Goal: Task Accomplishment & Management: Use online tool/utility

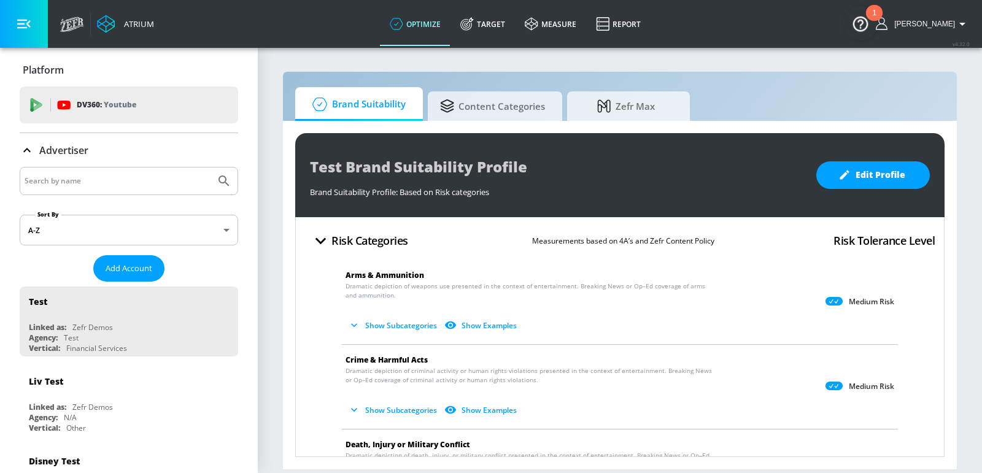
click at [113, 173] on input "Search by name" at bounding box center [118, 181] width 186 height 16
type input "tjx"
click at [210, 168] on button "Submit Search" at bounding box center [223, 181] width 27 height 27
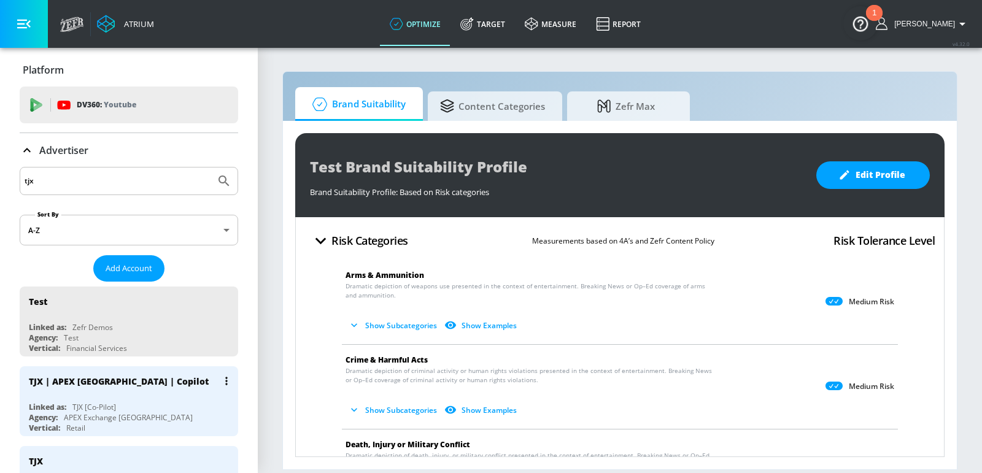
click at [121, 379] on div "TJX | APEX [GEOGRAPHIC_DATA] | Copilot" at bounding box center [119, 382] width 180 height 12
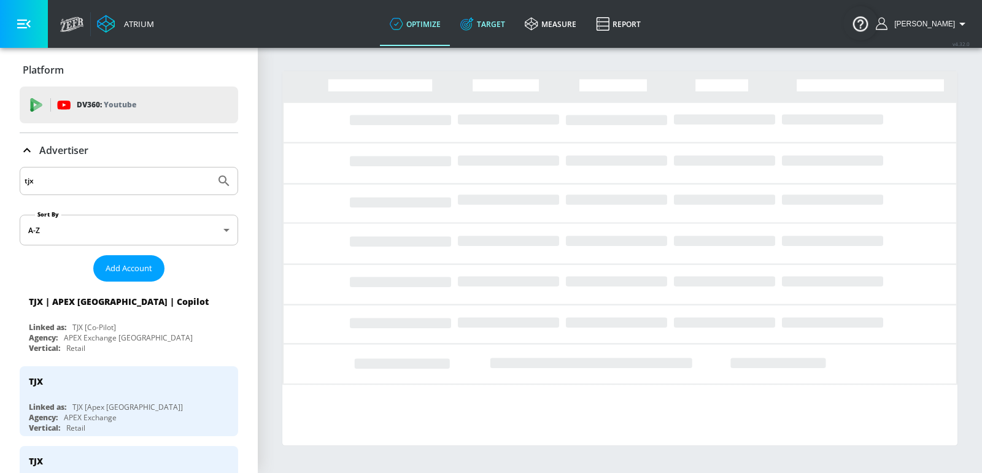
click at [509, 25] on link "Target" at bounding box center [482, 24] width 64 height 44
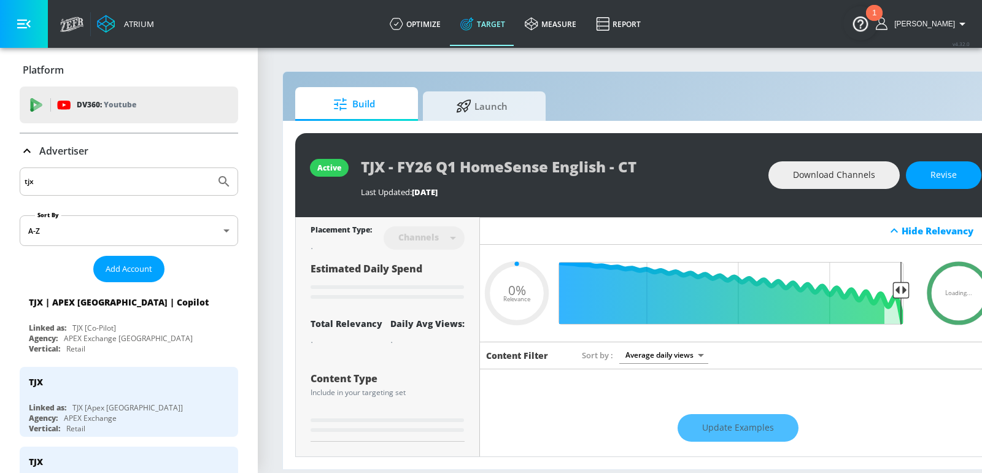
type input "0.05"
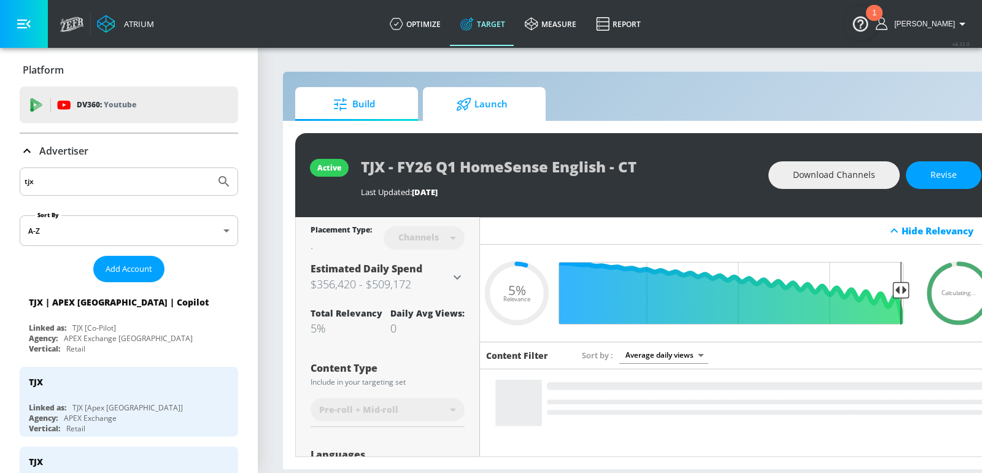
click at [480, 98] on span "Launch" at bounding box center [481, 104] width 93 height 29
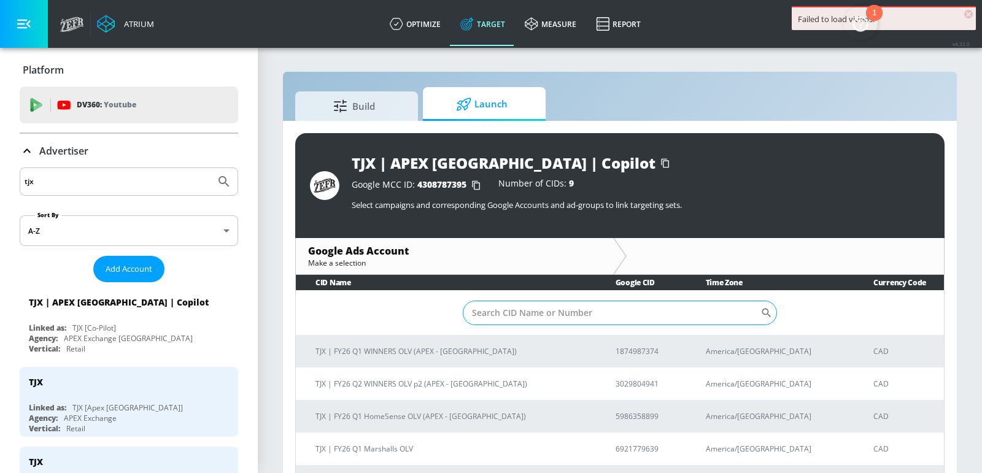
click at [614, 310] on input "Sort By" at bounding box center [612, 313] width 298 height 25
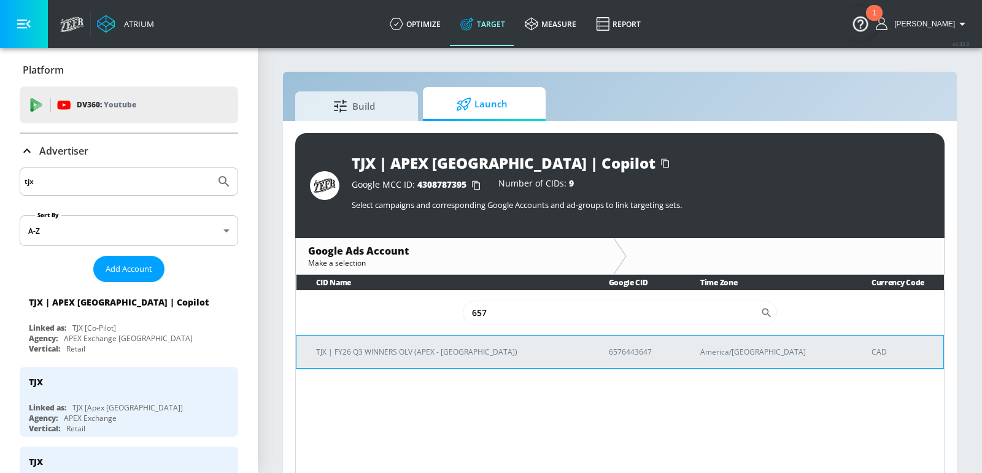
type input "657"
click at [486, 356] on p "TJX | FY26 Q3 WINNERS OLV (APEX - [GEOGRAPHIC_DATA])" at bounding box center [447, 351] width 263 height 13
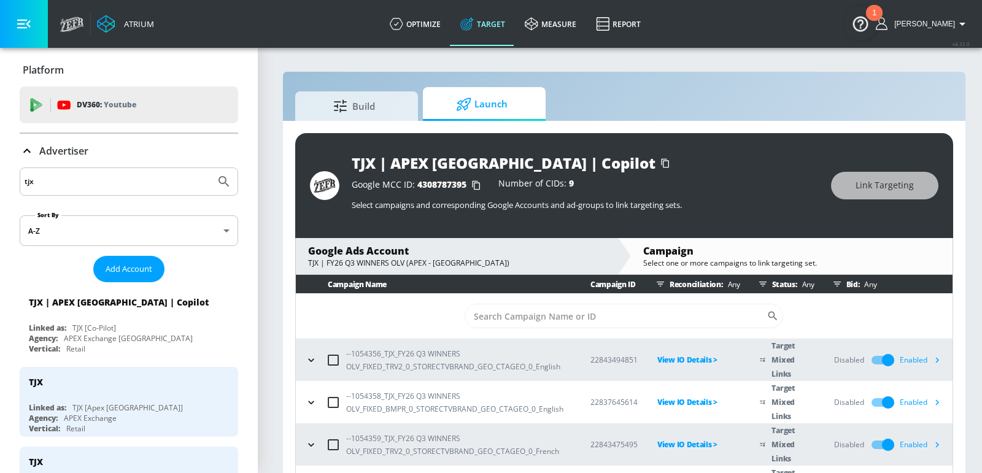
click at [937, 399] on icon "button" at bounding box center [936, 402] width 13 height 13
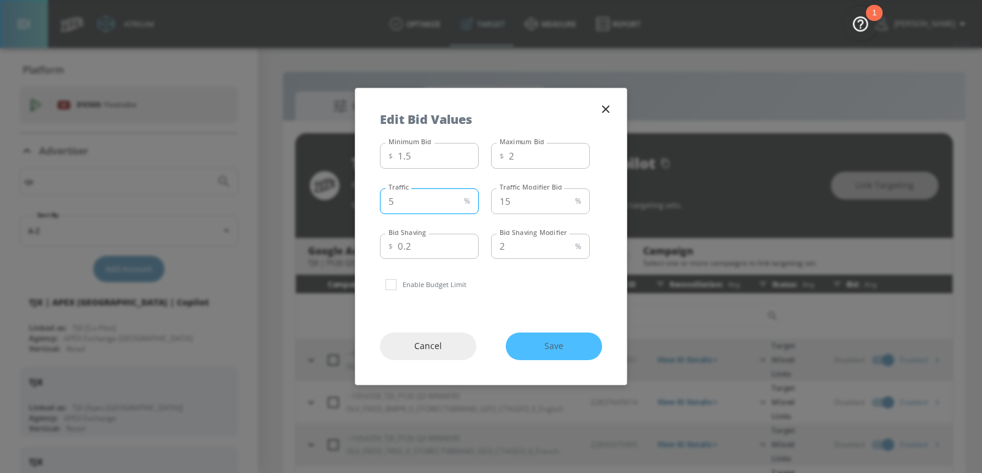
click at [435, 198] on input "5" at bounding box center [419, 201] width 79 height 26
click at [438, 156] on input "1.5" at bounding box center [438, 156] width 81 height 26
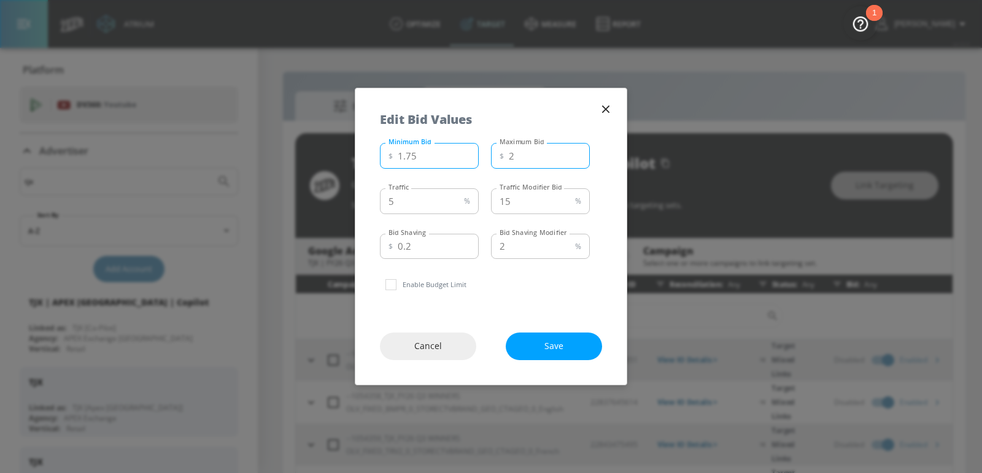
click at [551, 158] on input "2" at bounding box center [549, 156] width 81 height 26
click at [437, 162] on input "1.75" at bounding box center [438, 156] width 81 height 26
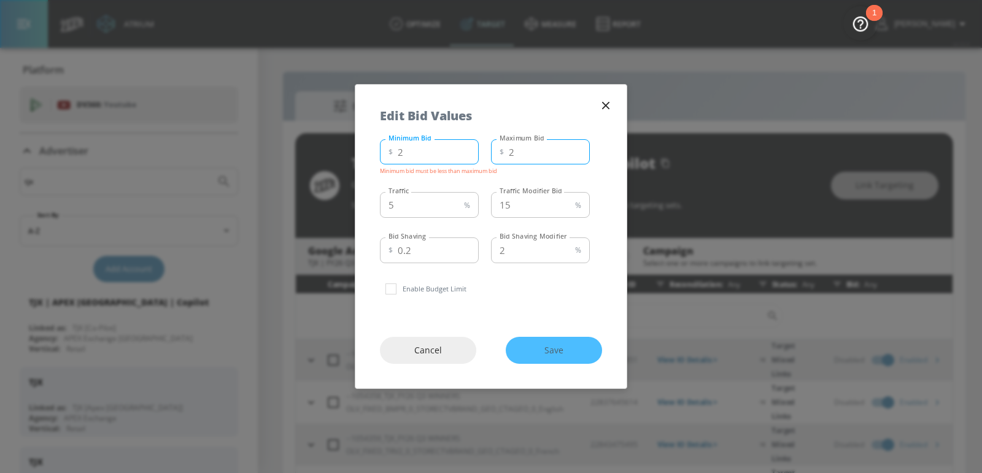
type input "2"
click at [576, 152] on input "1" at bounding box center [549, 152] width 81 height 26
click at [576, 148] on input "2" at bounding box center [549, 152] width 81 height 26
type input "3"
click at [576, 148] on input "3" at bounding box center [549, 152] width 81 height 26
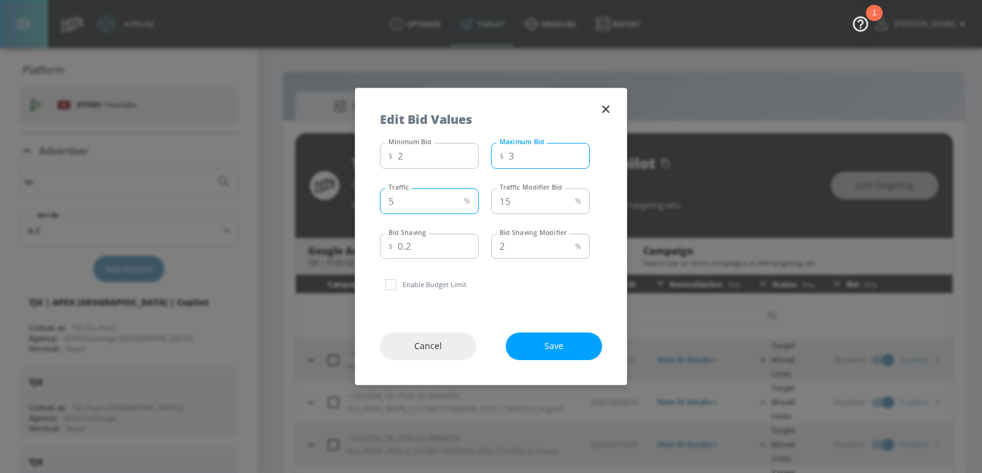
click at [413, 206] on input "5" at bounding box center [419, 201] width 79 height 26
type input "15"
click at [550, 345] on span "Save" at bounding box center [553, 346] width 47 height 15
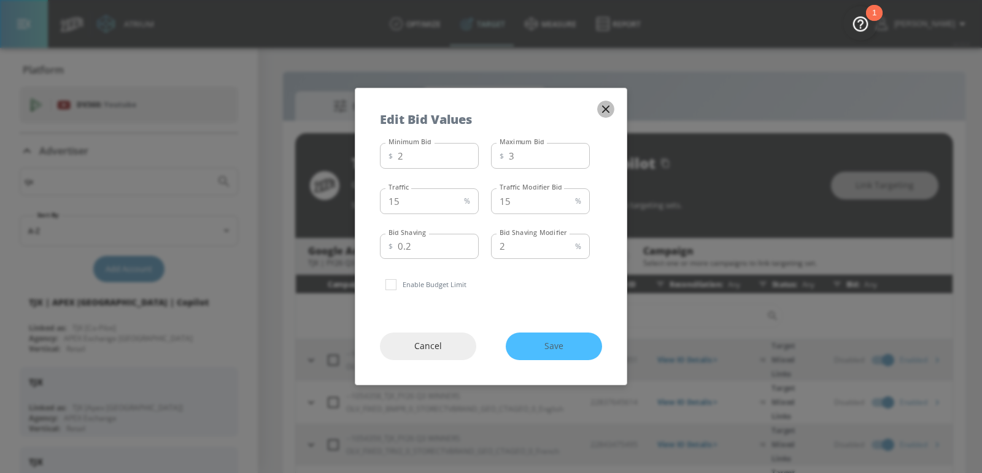
click at [602, 107] on icon "button" at bounding box center [605, 108] width 13 height 13
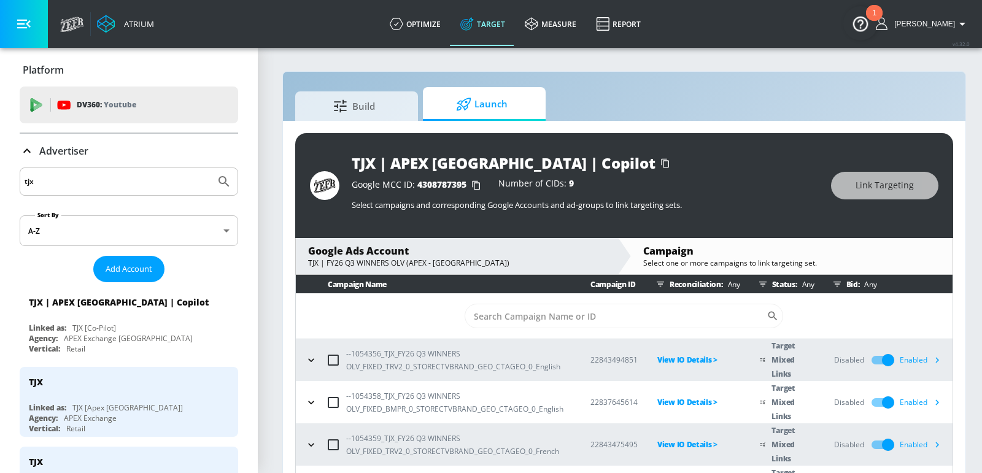
scroll to position [71, 0]
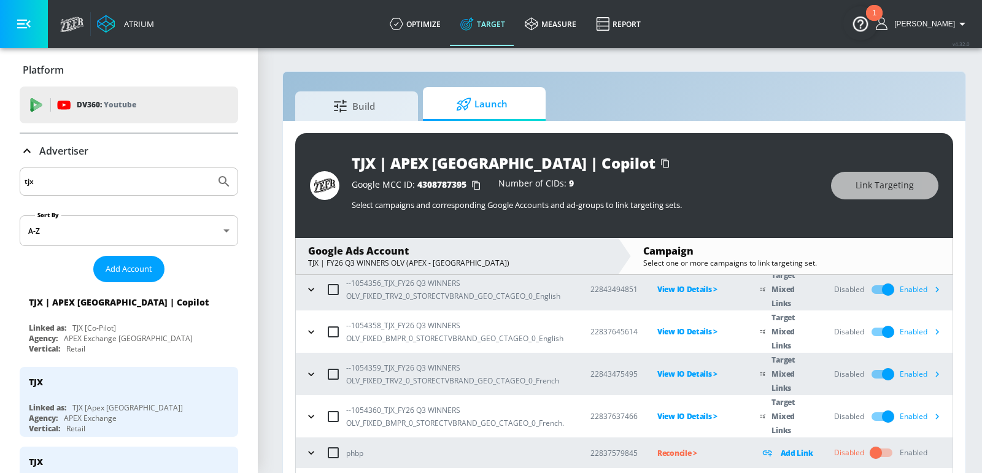
click at [936, 288] on icon "button" at bounding box center [938, 290] width 4 height 6
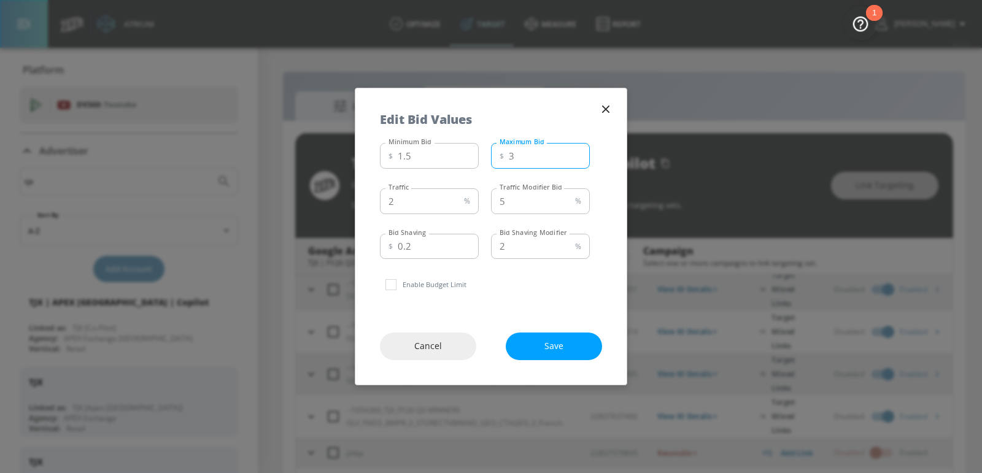
type input "3"
click at [574, 153] on input "3" at bounding box center [549, 156] width 81 height 26
click at [464, 153] on input "2.5" at bounding box center [438, 156] width 81 height 26
type input "2"
click at [468, 155] on input "2.5" at bounding box center [438, 156] width 81 height 26
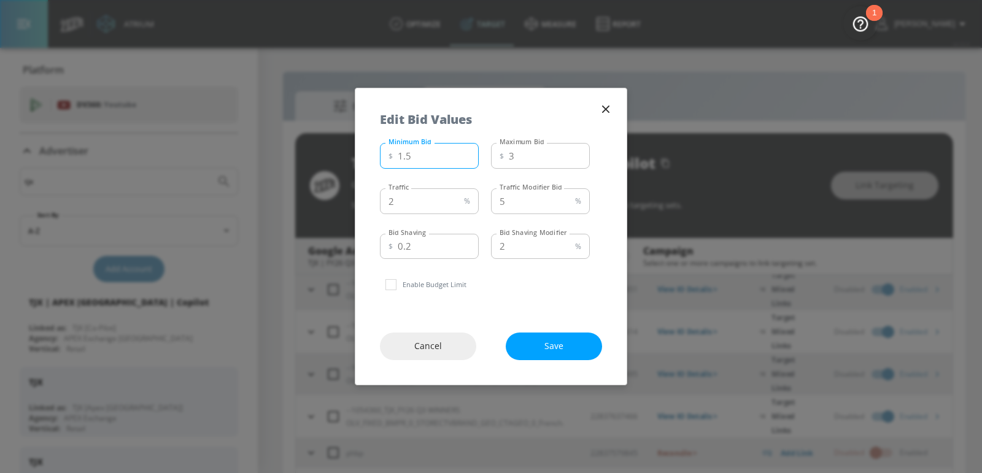
click at [468, 158] on input "1.5" at bounding box center [438, 156] width 81 height 26
click at [468, 159] on input "0.5" at bounding box center [438, 156] width 81 height 26
type input "2.5"
click at [437, 203] on input "2" at bounding box center [419, 201] width 79 height 26
type input "5"
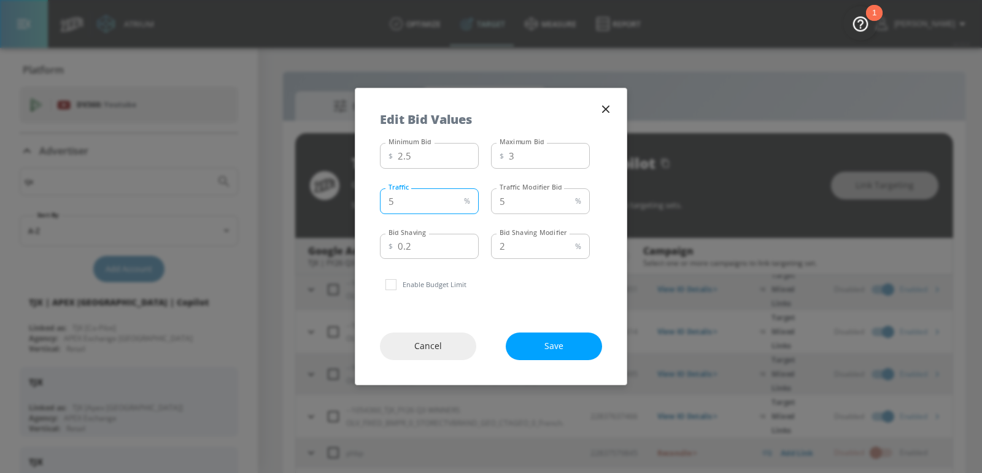
click at [535, 189] on label "Traffic Modifier Bid" at bounding box center [530, 187] width 63 height 9
click at [535, 189] on input "5" at bounding box center [530, 201] width 79 height 26
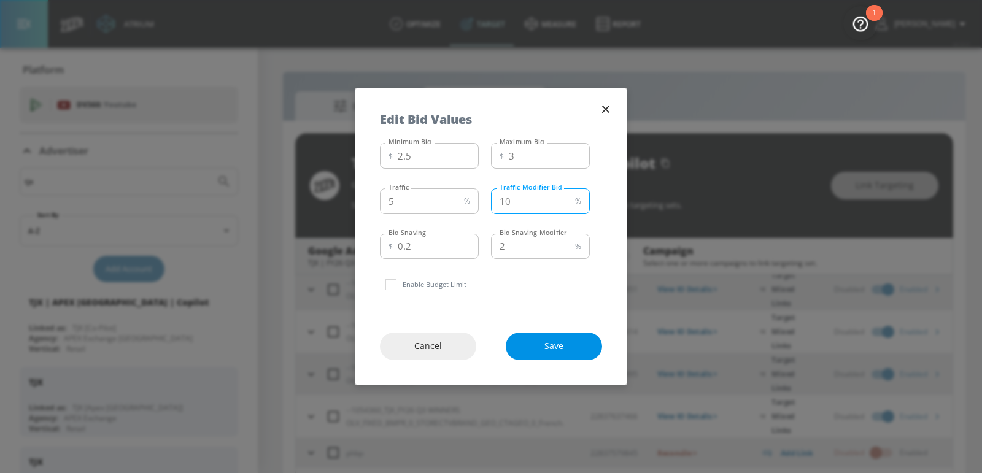
type input "10"
click at [525, 346] on button "Save" at bounding box center [554, 347] width 96 height 28
click at [604, 112] on icon "button" at bounding box center [605, 109] width 7 height 7
